Goal: Information Seeking & Learning: Check status

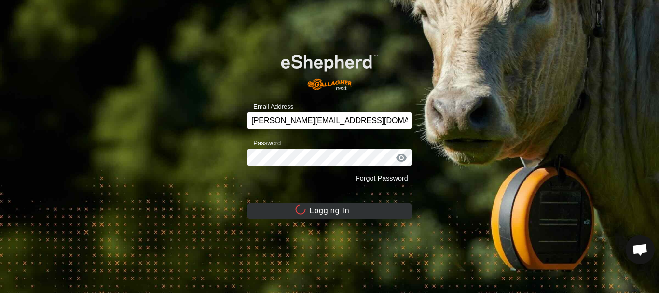
scroll to position [2017, 0]
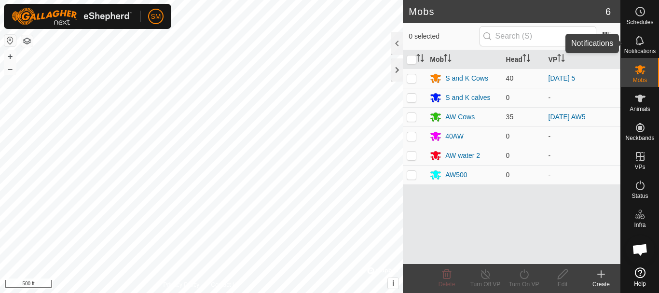
click at [636, 44] on icon at bounding box center [641, 41] width 12 height 12
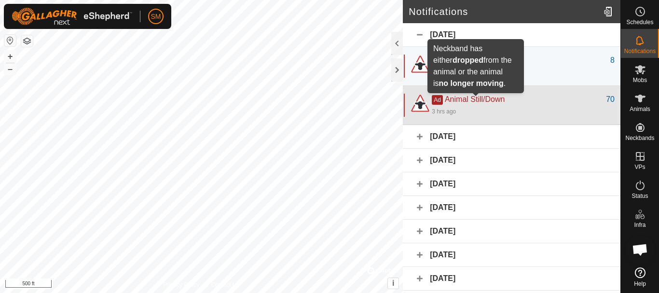
click at [478, 100] on span "Animal Still/Down" at bounding box center [475, 99] width 60 height 8
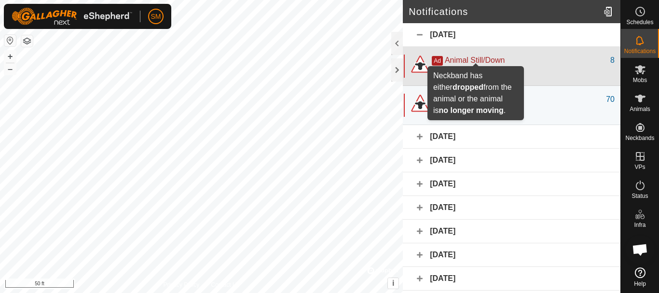
click at [472, 57] on span "Animal Still/Down" at bounding box center [475, 60] width 60 height 8
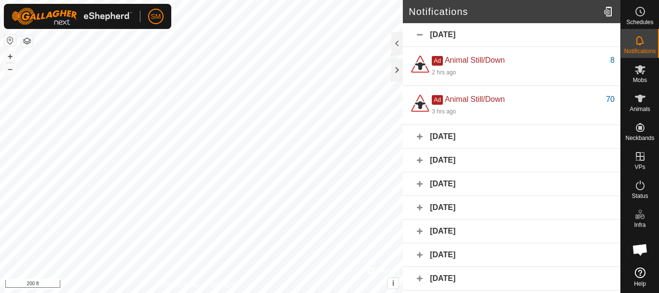
click at [417, 138] on div "[DATE]" at bounding box center [512, 137] width 218 height 24
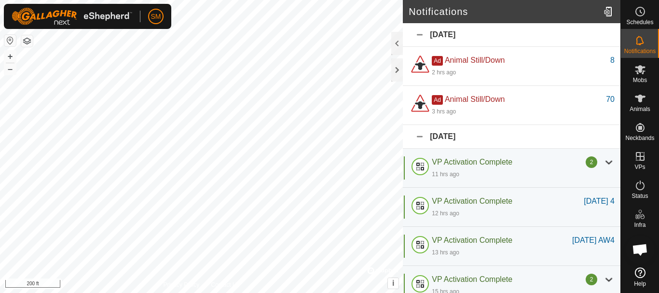
click at [422, 141] on div "[DATE]" at bounding box center [512, 137] width 218 height 24
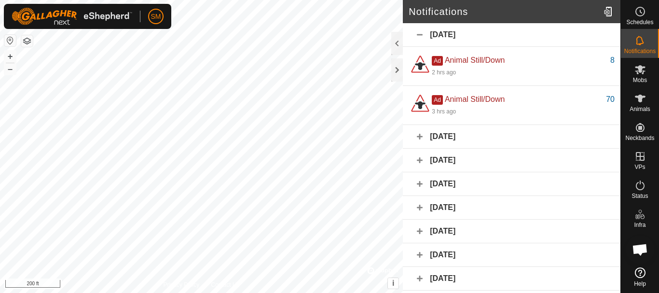
click at [421, 33] on div "[DATE]" at bounding box center [512, 35] width 218 height 24
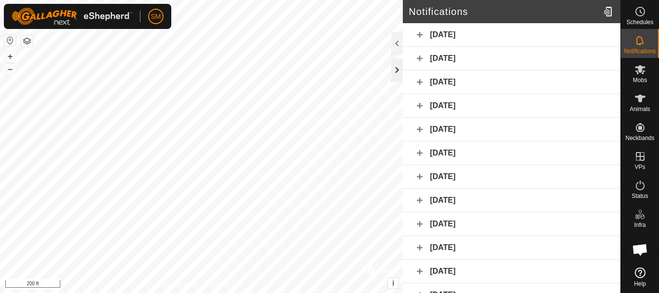
click at [396, 65] on div at bounding box center [397, 69] width 12 height 23
